Goal: Complete application form

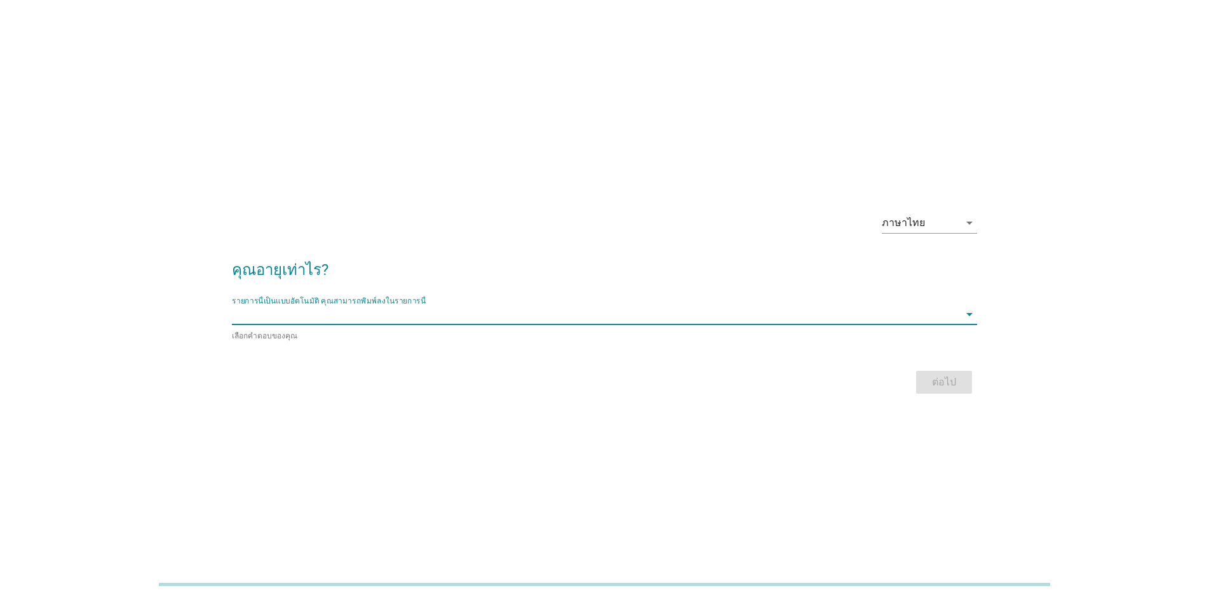
click at [421, 317] on input "รายการนี้เป็นแบบอัตโนมัติ คุณสามารถพิมพ์ลงในรายการนี้" at bounding box center [595, 314] width 727 height 20
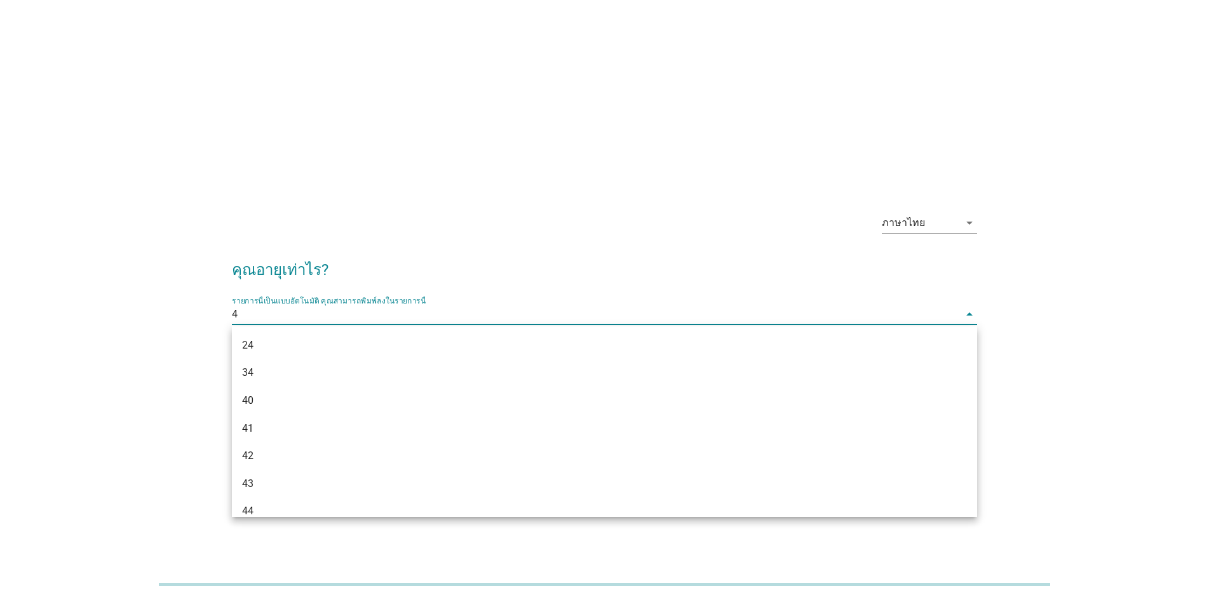
type input "40"
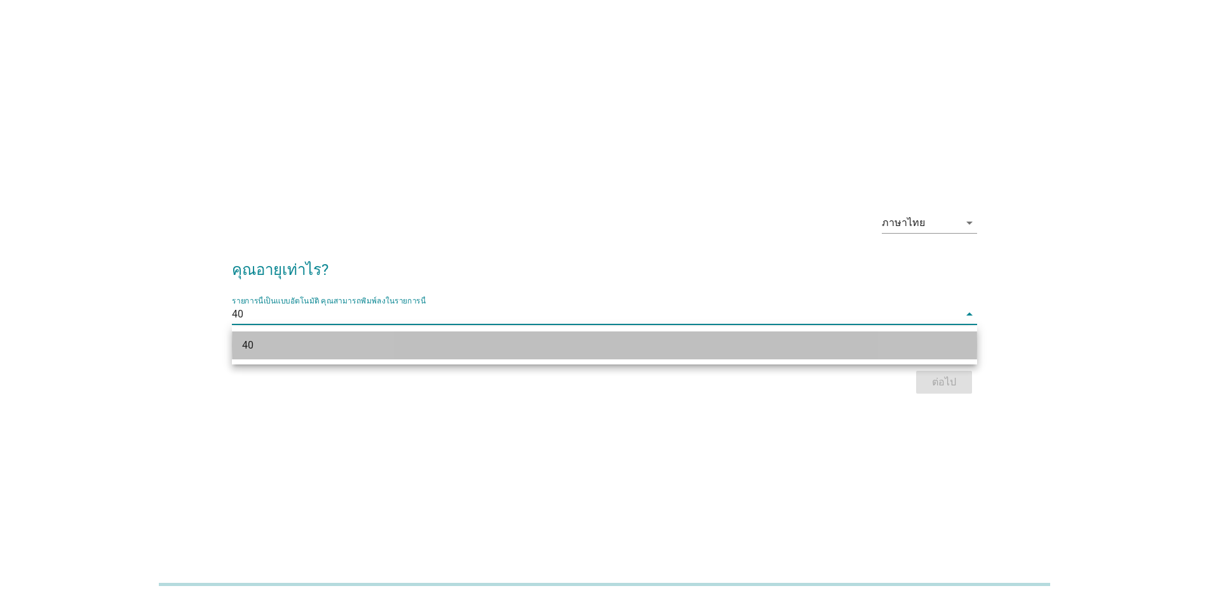
drag, startPoint x: 450, startPoint y: 348, endPoint x: 527, endPoint y: 339, distance: 78.0
click at [450, 348] on div "40" at bounding box center [574, 345] width 665 height 15
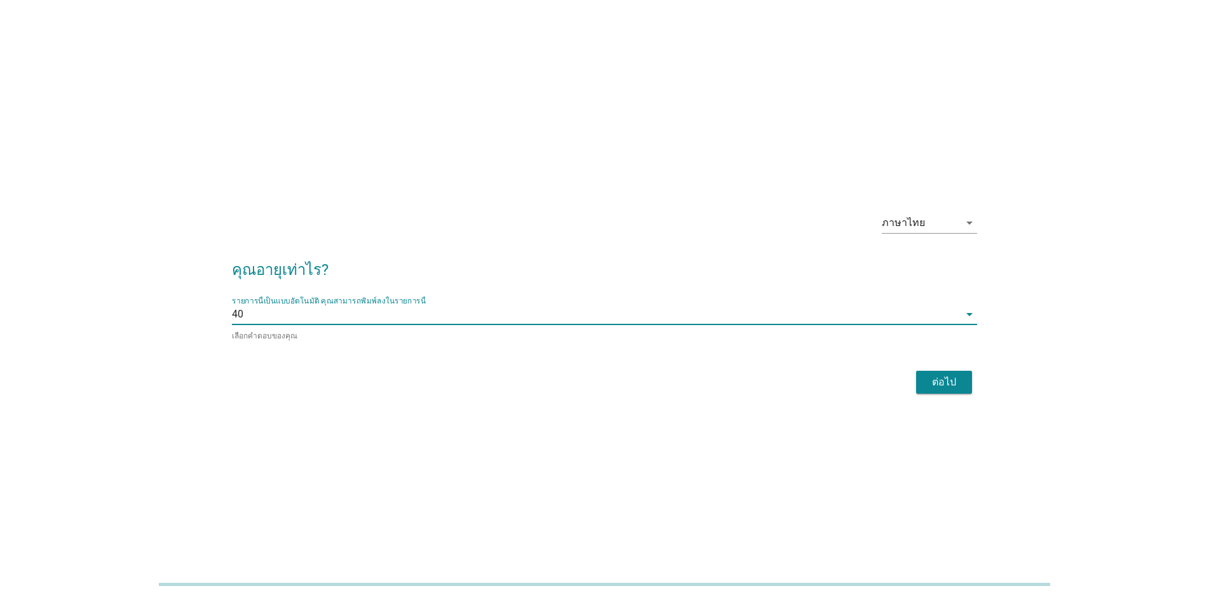
click at [943, 386] on div "ต่อไป" at bounding box center [944, 382] width 36 height 15
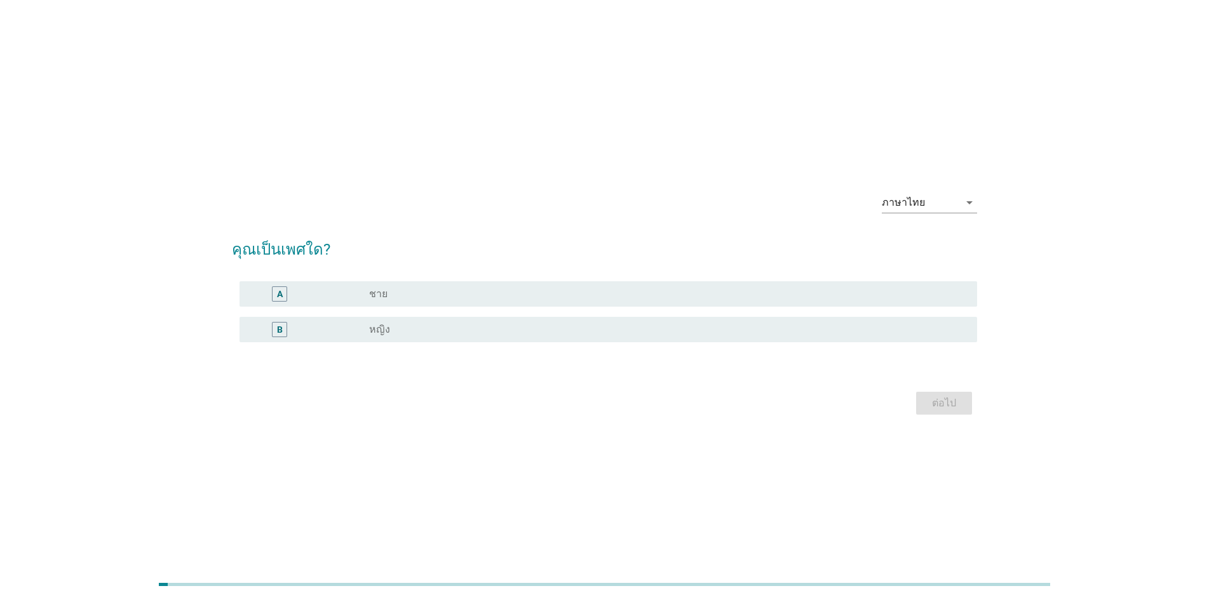
drag, startPoint x: 385, startPoint y: 294, endPoint x: 503, endPoint y: 285, distance: 118.6
click at [386, 294] on label "ชาย" at bounding box center [378, 294] width 18 height 13
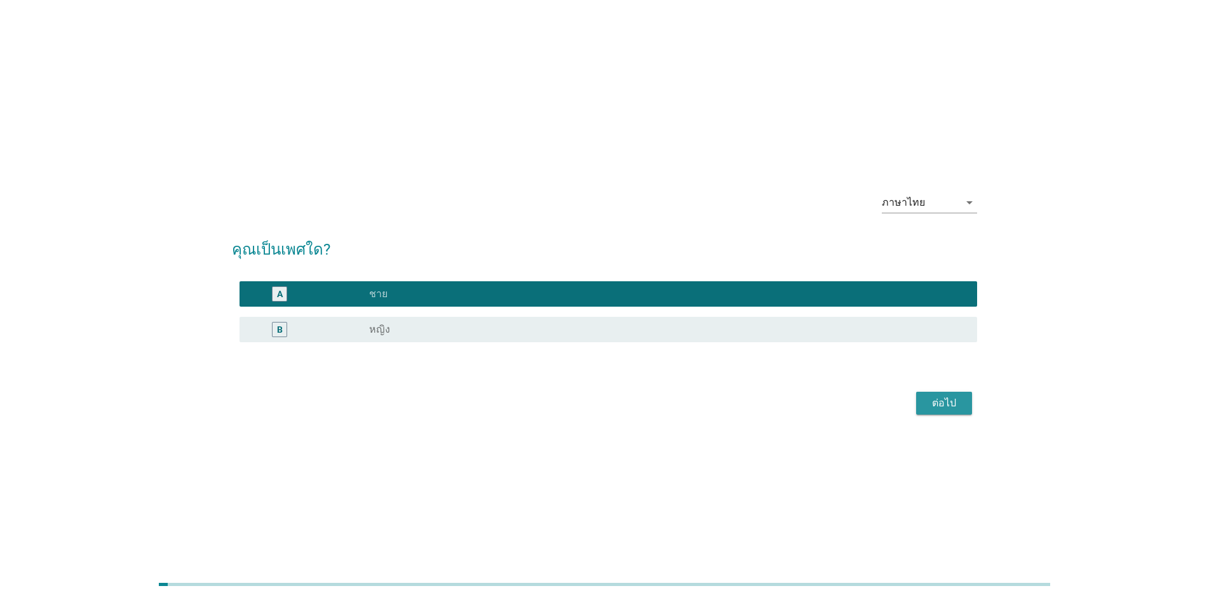
click at [934, 402] on div "ต่อไป" at bounding box center [944, 403] width 36 height 15
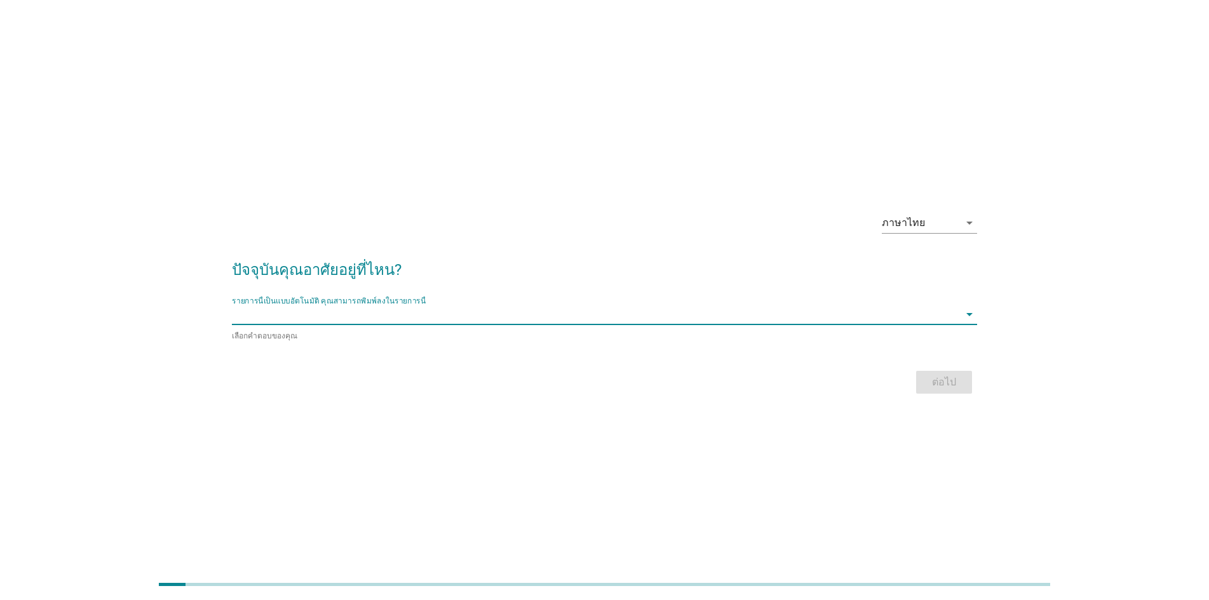
click at [647, 309] on input "รายการนี้เป็นแบบอัตโนมัติ คุณสามารถพิมพ์ลงในรายการนี้" at bounding box center [595, 314] width 727 height 20
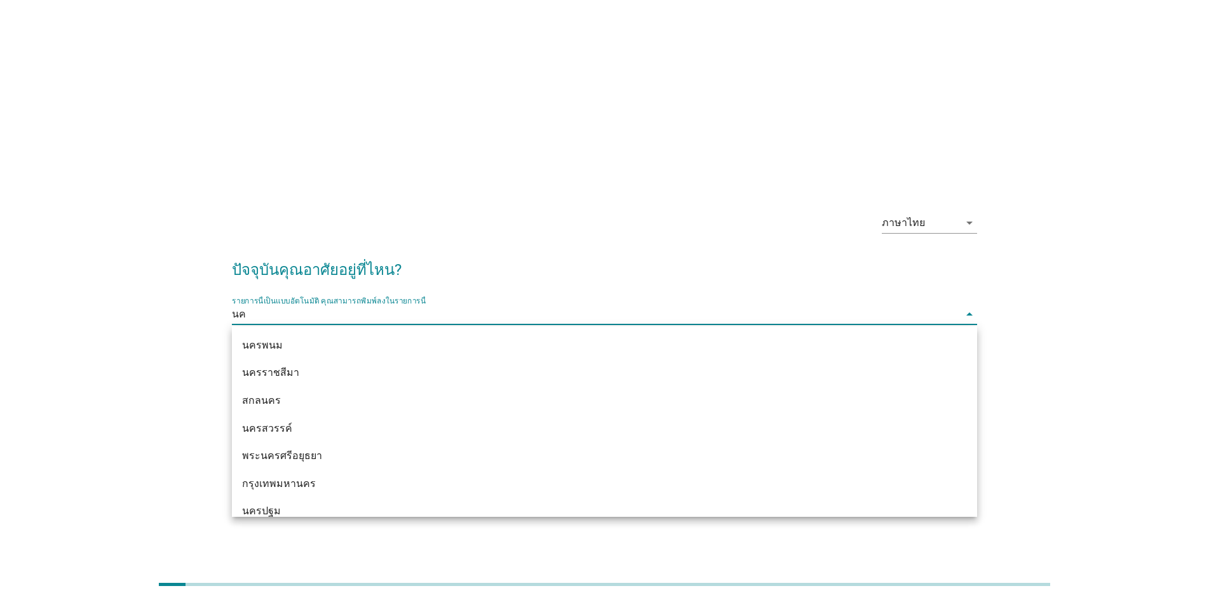
type input "[PERSON_NAME]"
click at [552, 373] on div "นครราชสีมา" at bounding box center [574, 372] width 665 height 15
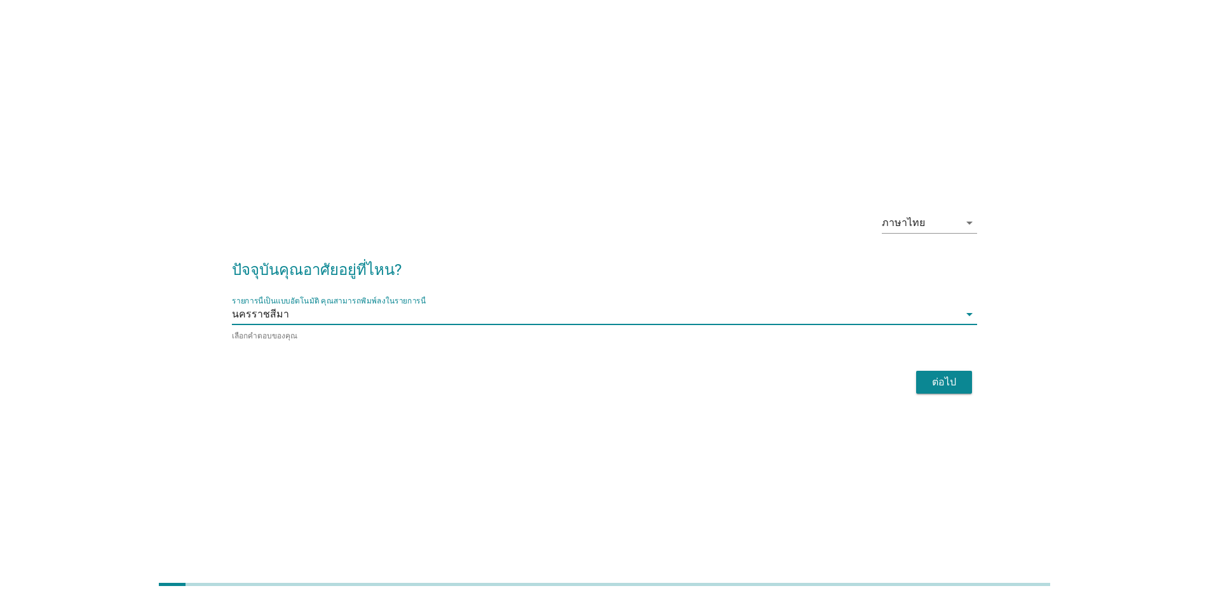
click at [938, 383] on div "ต่อไป" at bounding box center [944, 382] width 36 height 15
